Goal: Information Seeking & Learning: Learn about a topic

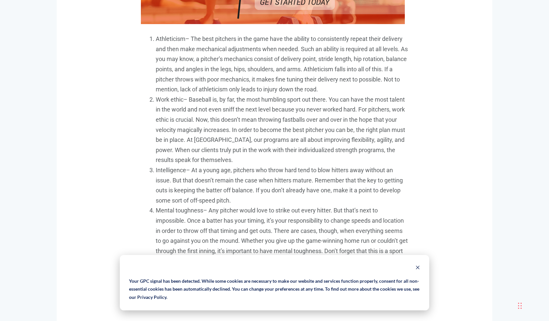
scroll to position [584, 0]
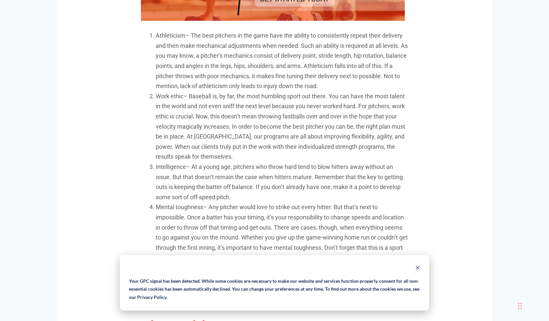
click at [195, 114] on span "– Baseball is, by far, the most humbling sport out there. You can have the most…" at bounding box center [280, 127] width 249 height 68
click at [189, 144] on span "– Baseball is, by far, the most humbling sport out there. You can have the most…" at bounding box center [280, 127] width 249 height 68
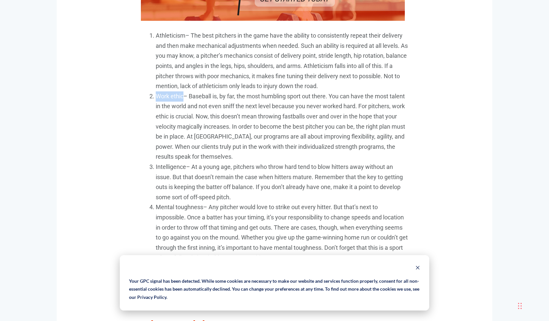
click at [189, 144] on span "– Baseball is, by far, the most humbling sport out there. You can have the most…" at bounding box center [280, 127] width 249 height 68
click at [222, 119] on span "– Baseball is, by far, the most humbling sport out there. You can have the most…" at bounding box center [280, 127] width 249 height 68
click at [235, 107] on span "– Baseball is, by far, the most humbling sport out there. You can have the most…" at bounding box center [280, 127] width 249 height 68
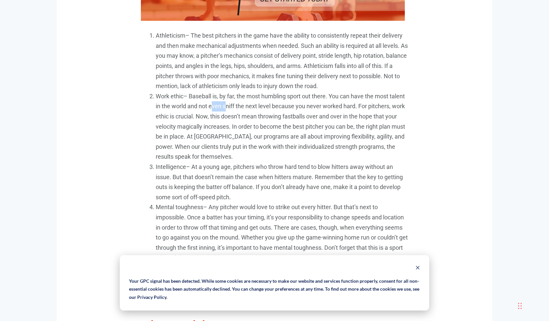
click at [235, 107] on span "– Baseball is, by far, the most humbling sport out there. You can have the most…" at bounding box center [280, 127] width 249 height 68
click at [234, 111] on li "Work ethic – Baseball is, by far, the most humbling sport out there. You can ha…" at bounding box center [282, 126] width 252 height 71
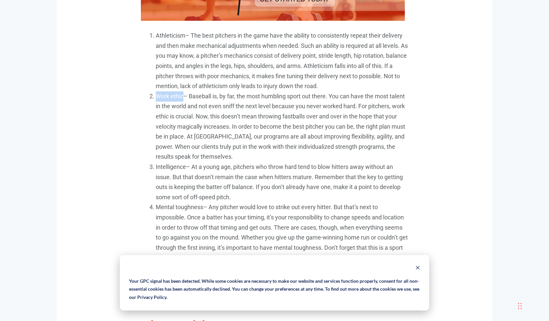
click at [234, 117] on span "– Baseball is, by far, the most humbling sport out there. You can have the most…" at bounding box center [280, 127] width 249 height 68
click at [235, 125] on span "– Baseball is, by far, the most humbling sport out there. You can have the most…" at bounding box center [280, 127] width 249 height 68
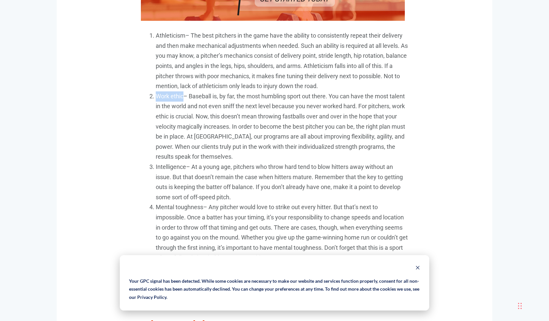
click at [235, 125] on span "– Baseball is, by far, the most humbling sport out there. You can have the most…" at bounding box center [280, 127] width 249 height 68
click at [237, 132] on li "Work ethic – Baseball is, by far, the most humbling sport out there. You can ha…" at bounding box center [282, 126] width 252 height 71
click at [239, 137] on span "– Baseball is, by far, the most humbling sport out there. You can have the most…" at bounding box center [280, 127] width 249 height 68
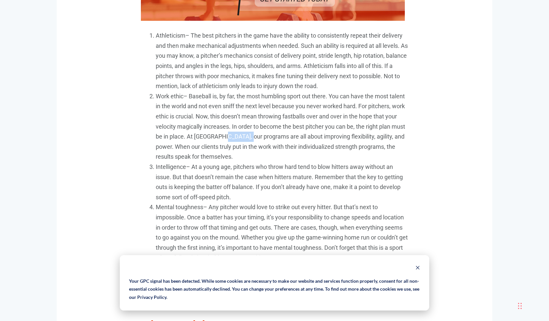
click at [239, 137] on span "– Baseball is, by far, the most humbling sport out there. You can have the most…" at bounding box center [280, 127] width 249 height 68
click at [242, 138] on span "– Baseball is, by far, the most humbling sport out there. You can have the most…" at bounding box center [280, 127] width 249 height 68
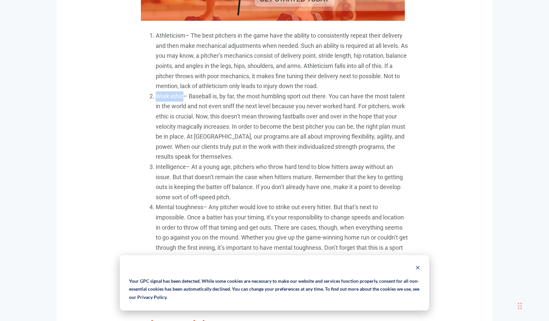
click at [238, 157] on li "Work ethic – Baseball is, by far, the most humbling sport out there. You can ha…" at bounding box center [282, 126] width 252 height 71
click at [240, 171] on li "Intelligence – At a young age, pitchers who throw hard tend to blow hitters awa…" at bounding box center [282, 182] width 252 height 40
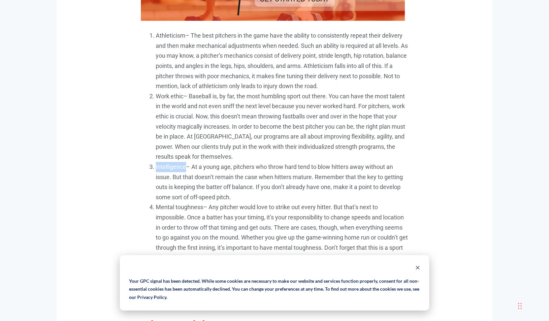
click at [240, 171] on li "Intelligence – At a young age, pitchers who throw hard tend to blow hitters awa…" at bounding box center [282, 182] width 252 height 40
click at [246, 176] on span "– At a young age, pitchers who throw hard tend to blow hitters away without an …" at bounding box center [279, 181] width 247 height 37
click at [248, 179] on span "– At a young age, pitchers who throw hard tend to blow hitters away without an …" at bounding box center [279, 181] width 247 height 37
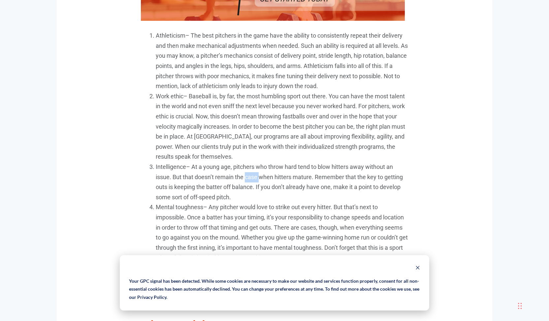
click at [248, 179] on span "– At a young age, pitchers who throw hard tend to blow hitters away without an …" at bounding box center [279, 181] width 247 height 37
